Goal: Information Seeking & Learning: Learn about a topic

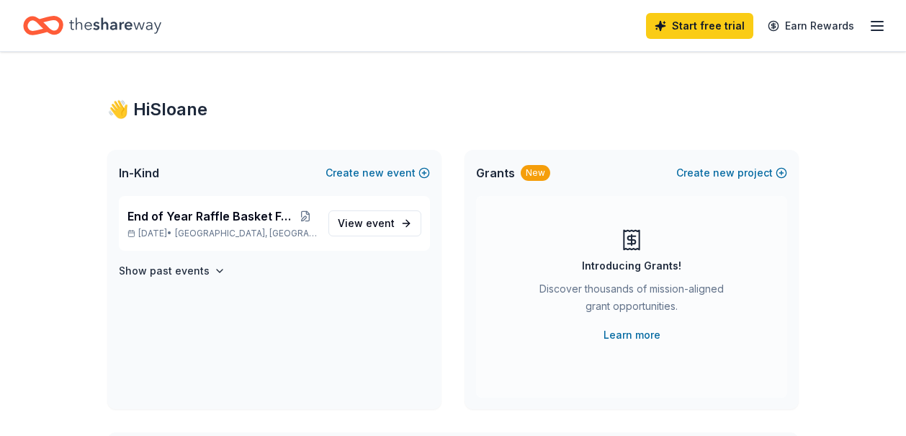
click at [878, 29] on icon "button" at bounding box center [877, 25] width 17 height 17
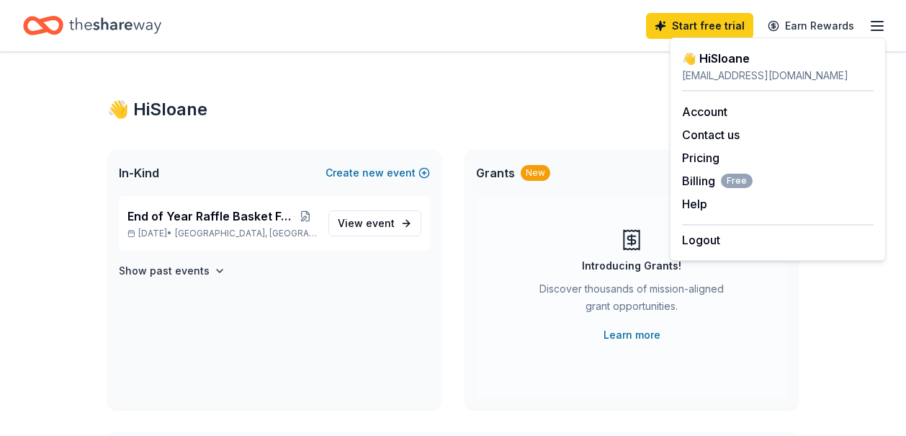
click at [540, 115] on div "👋 Hi [PERSON_NAME]" at bounding box center [453, 109] width 692 height 23
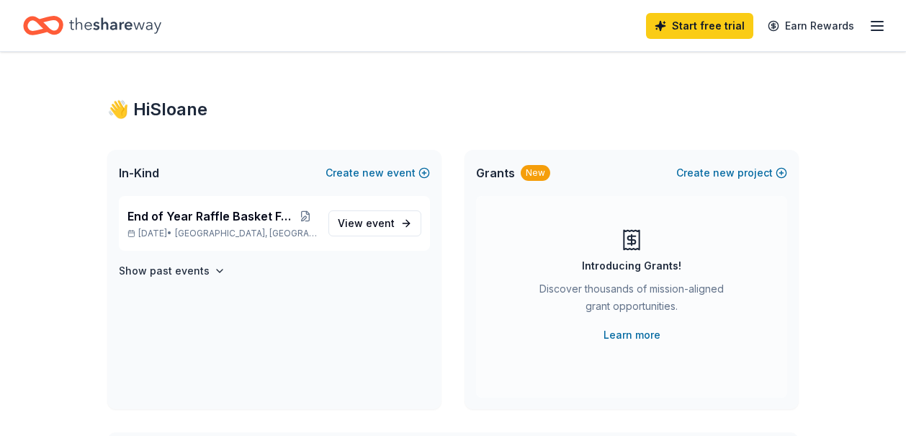
click at [87, 28] on icon "Home" at bounding box center [115, 26] width 92 height 30
click at [873, 24] on icon "button" at bounding box center [877, 25] width 17 height 17
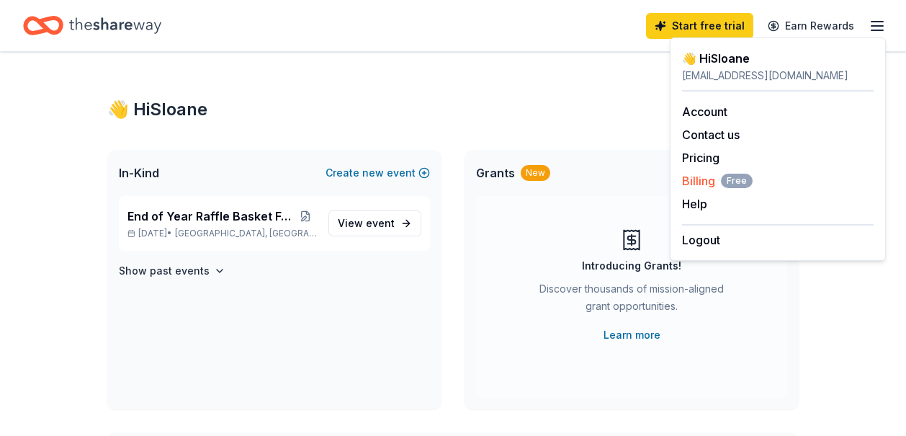
click at [718, 182] on span "Billing Free" at bounding box center [717, 180] width 71 height 17
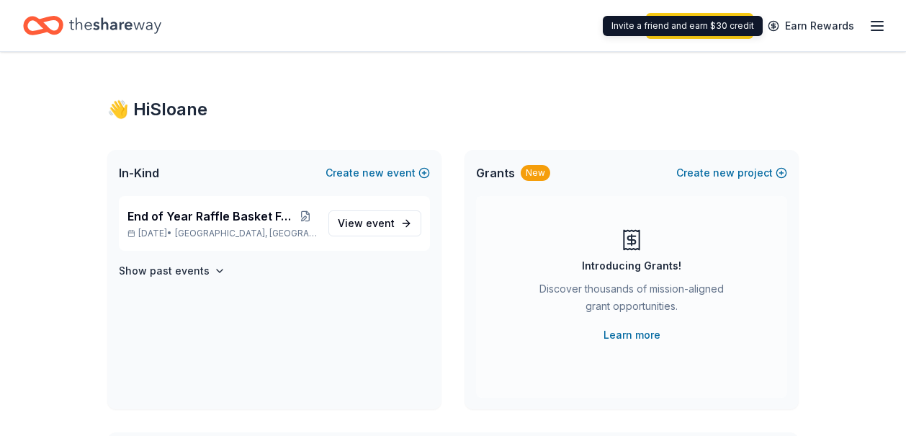
click at [872, 22] on line "button" at bounding box center [878, 22] width 12 height 0
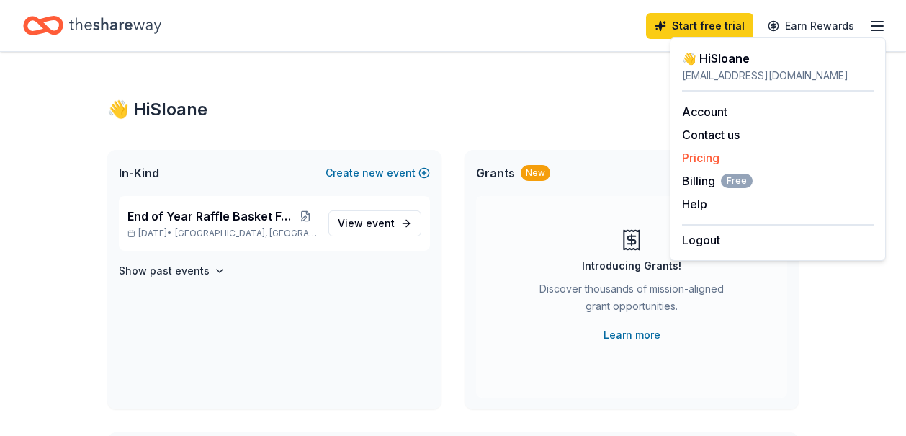
click at [706, 164] on link "Pricing" at bounding box center [700, 158] width 37 height 14
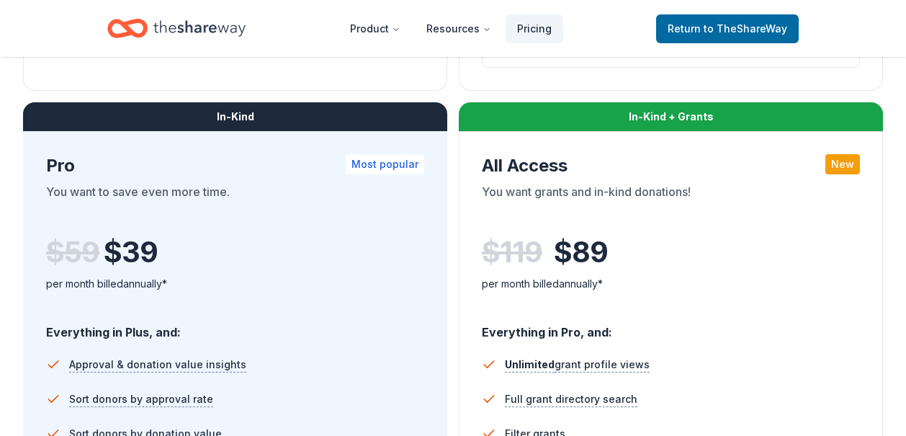
scroll to position [719, 0]
